Goal: Task Accomplishment & Management: Use online tool/utility

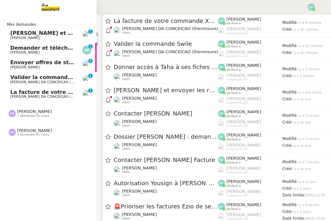
click at [26, 35] on span "[PERSON_NAME] et envoyer les réponses de résiliation" at bounding box center [89, 33] width 159 height 6
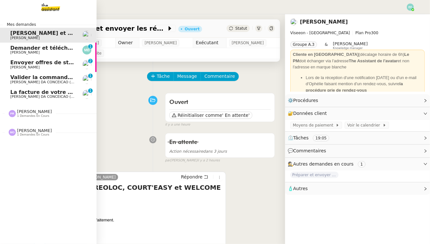
click at [18, 51] on span "[PERSON_NAME]" at bounding box center [24, 52] width 29 height 4
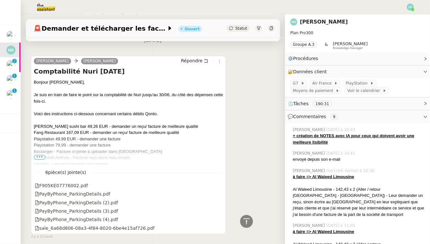
scroll to position [2932, 0]
click at [43, 156] on span "•••" at bounding box center [40, 158] width 12 height 5
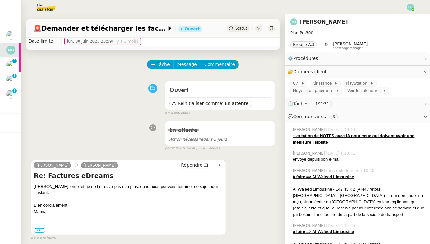
scroll to position [0, 0]
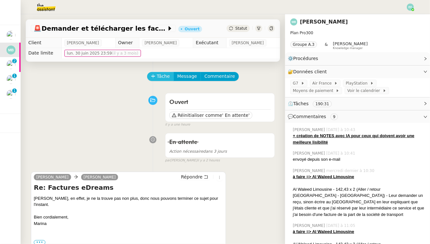
click at [164, 73] on span "Tâche" at bounding box center [163, 75] width 13 height 7
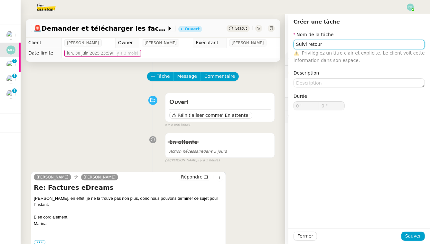
type input "Suivi retour"
click at [331, 220] on div "Fermer Sauver" at bounding box center [360, 236] width 142 height 16
click at [331, 220] on span "Sauver" at bounding box center [414, 235] width 16 height 7
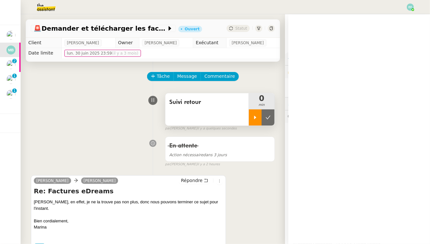
click at [255, 117] on icon at bounding box center [256, 117] width 2 height 4
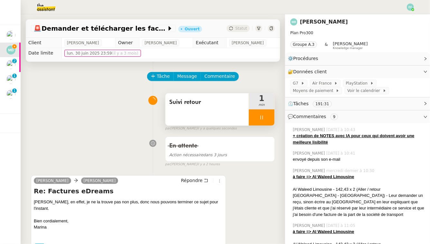
click at [262, 120] on icon at bounding box center [261, 117] width 5 height 5
click at [268, 120] on icon at bounding box center [268, 117] width 5 height 5
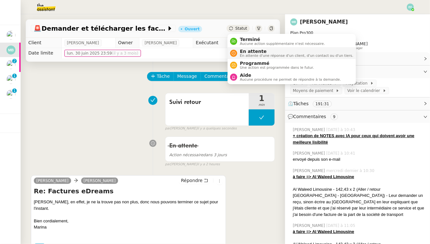
click at [249, 54] on span "En attente d'une réponse d'un client, d'un contact ou d'un tiers." at bounding box center [296, 56] width 113 height 4
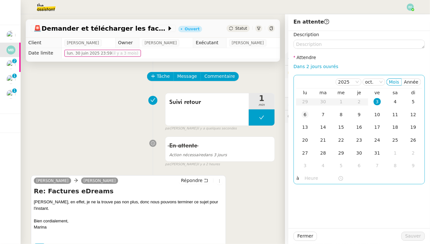
click at [309, 113] on div "6" at bounding box center [305, 114] width 7 height 7
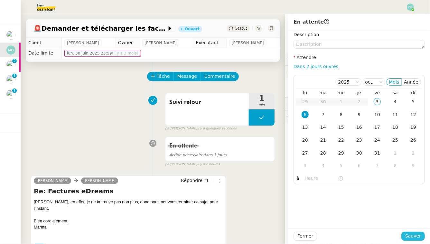
click at [331, 220] on span "Sauver" at bounding box center [414, 235] width 16 height 7
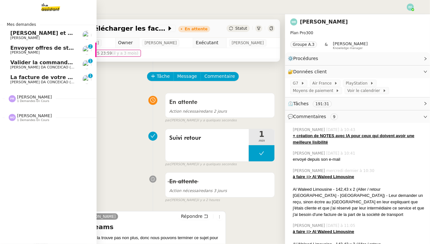
click at [17, 53] on span "[PERSON_NAME]" at bounding box center [24, 52] width 29 height 4
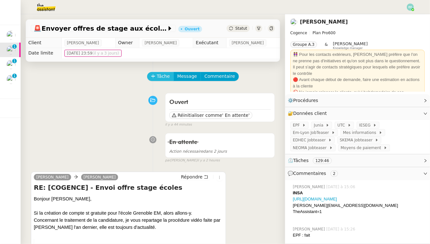
click at [158, 73] on span "Tâche" at bounding box center [163, 75] width 13 height 7
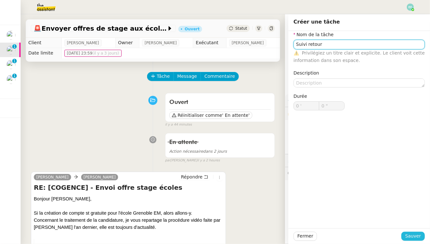
type input "Suivi retour"
click at [331, 220] on span "Sauver" at bounding box center [414, 235] width 16 height 7
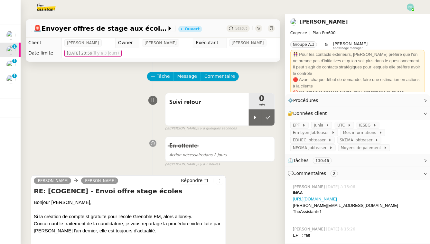
click at [258, 126] on div "par [PERSON_NAME] il y a quelques secondes" at bounding box center [220, 128] width 110 height 5
click at [255, 117] on icon at bounding box center [256, 117] width 2 height 4
click at [259, 119] on div at bounding box center [262, 117] width 26 height 16
click at [265, 116] on button at bounding box center [268, 117] width 13 height 16
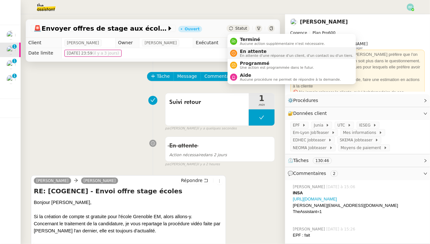
click at [246, 49] on span "En attente" at bounding box center [296, 51] width 113 height 5
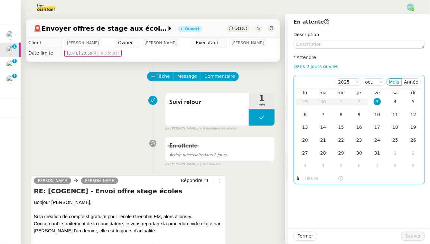
click at [305, 116] on div "6" at bounding box center [305, 114] width 7 height 7
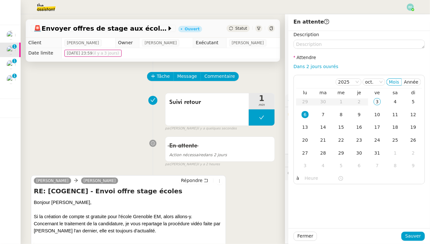
click at [331, 220] on div "Fermer Sauver" at bounding box center [360, 236] width 142 height 16
click at [331, 220] on span "Sauver" at bounding box center [414, 235] width 16 height 7
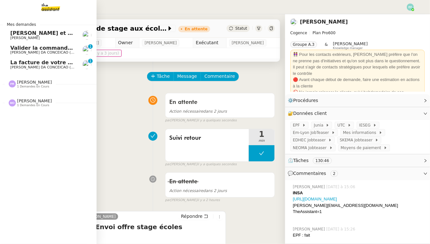
click at [19, 64] on span "La facture de votre commande XBO1AG est disponible" at bounding box center [89, 62] width 158 height 6
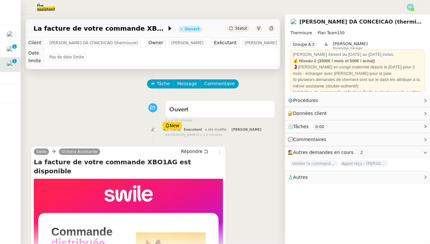
scroll to position [34, 0]
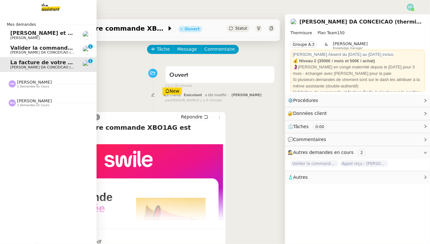
click at [17, 49] on span "Valider la commande Swile" at bounding box center [49, 48] width 78 height 6
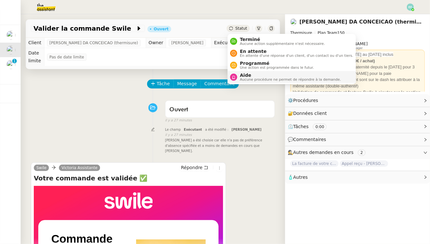
click at [244, 74] on span "Aide" at bounding box center [290, 74] width 101 height 5
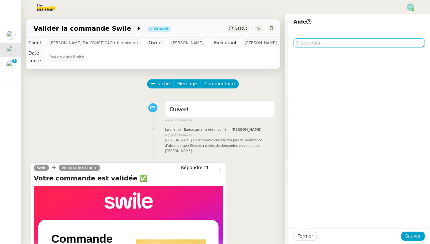
click at [331, 47] on textarea at bounding box center [359, 42] width 131 height 9
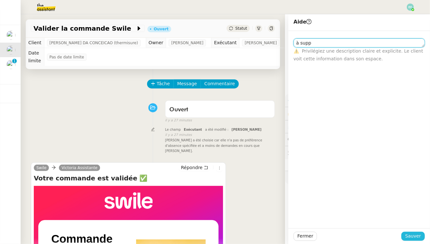
type textarea "à supp"
click at [331, 220] on span "Sauver" at bounding box center [414, 235] width 16 height 7
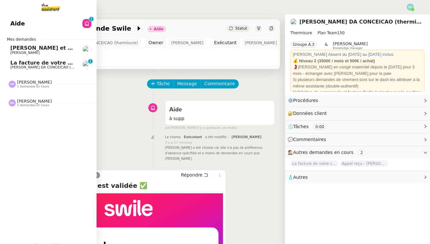
click at [20, 65] on span "La facture de votre commande XBO1AG est disponible" at bounding box center [89, 63] width 158 height 6
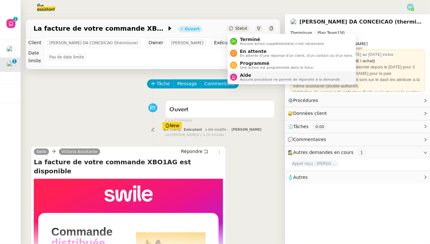
click at [242, 81] on span "Aucune procédure ne permet de répondre à la demande." at bounding box center [290, 80] width 101 height 4
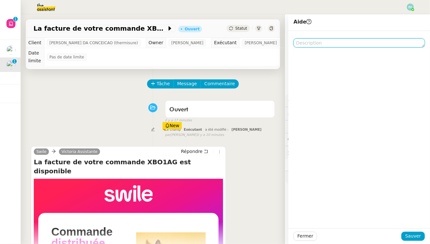
click at [327, 42] on textarea at bounding box center [359, 42] width 131 height 9
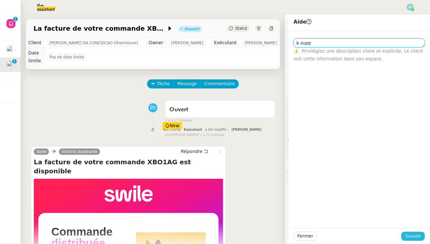
type textarea "à supp"
click at [331, 220] on span "Sauver" at bounding box center [414, 235] width 16 height 7
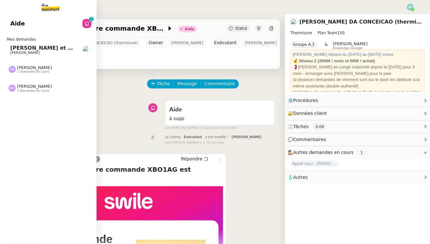
click at [20, 53] on span "[PERSON_NAME]" at bounding box center [24, 53] width 29 height 4
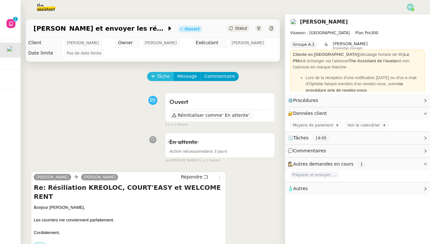
click at [158, 78] on span "Tâche" at bounding box center [163, 75] width 13 height 7
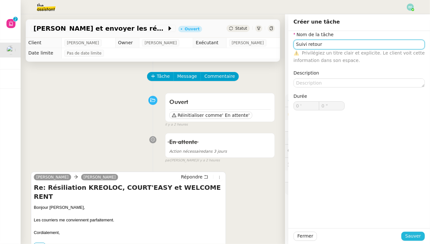
type input "Suivi retour"
click at [331, 220] on span "Sauver" at bounding box center [414, 235] width 16 height 7
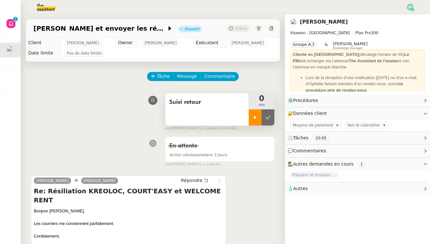
click at [255, 117] on icon at bounding box center [256, 117] width 2 height 4
click at [267, 116] on div at bounding box center [262, 117] width 26 height 16
click at [268, 116] on icon at bounding box center [268, 117] width 5 height 5
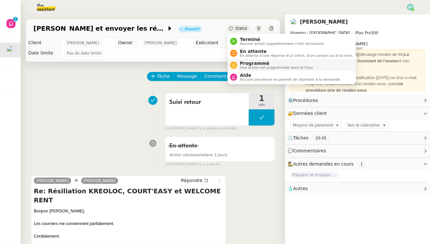
click at [245, 64] on span "Programmé" at bounding box center [277, 63] width 74 height 5
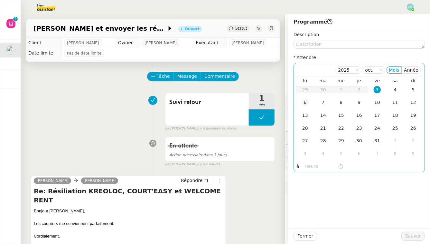
click at [310, 101] on td "6" at bounding box center [305, 102] width 18 height 13
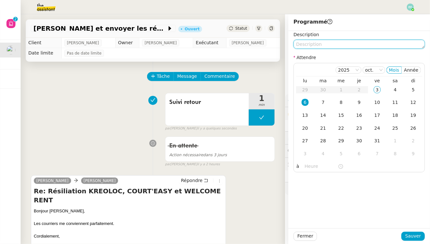
click at [320, 47] on textarea at bounding box center [359, 44] width 131 height 9
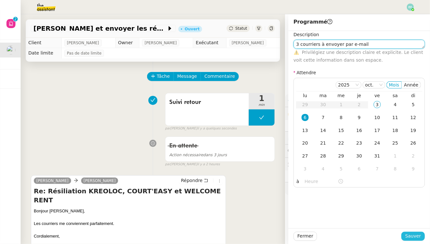
type textarea "3 courriers à envoyer par e-mail"
click at [331, 220] on span "Sauver" at bounding box center [414, 235] width 16 height 7
